Goal: Task Accomplishment & Management: Manage account settings

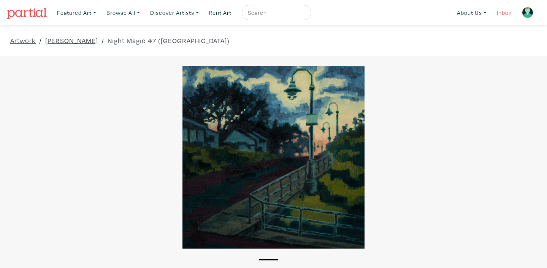
click at [501, 14] on link "Inbox" at bounding box center [504, 13] width 22 height 16
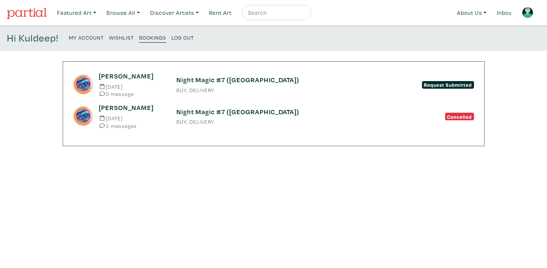
click at [209, 79] on h6 "Night Magic #7 ([GEOGRAPHIC_DATA])" at bounding box center [273, 80] width 195 height 8
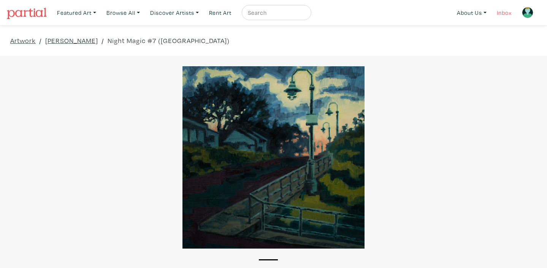
click at [505, 14] on link "Inbox" at bounding box center [504, 13] width 22 height 16
